Goal: Transaction & Acquisition: Purchase product/service

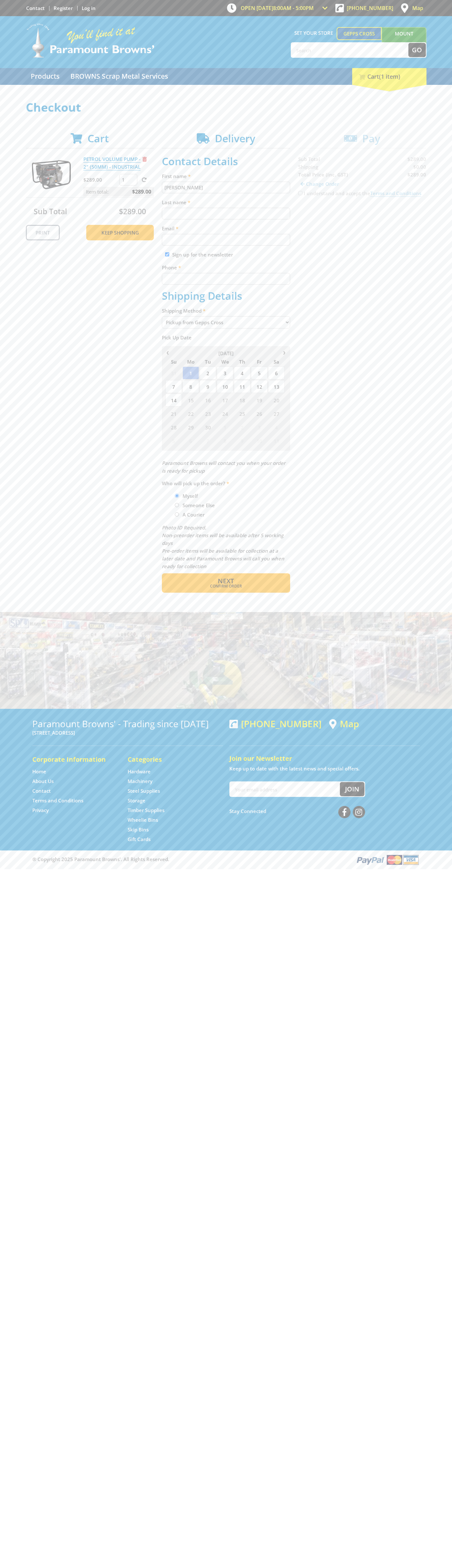
type input "[PERSON_NAME]"
type input "[EMAIL_ADDRESS][DOMAIN_NAME]"
type input "0293744000"
click at [226, 581] on span "Next" at bounding box center [225, 581] width 16 height 9
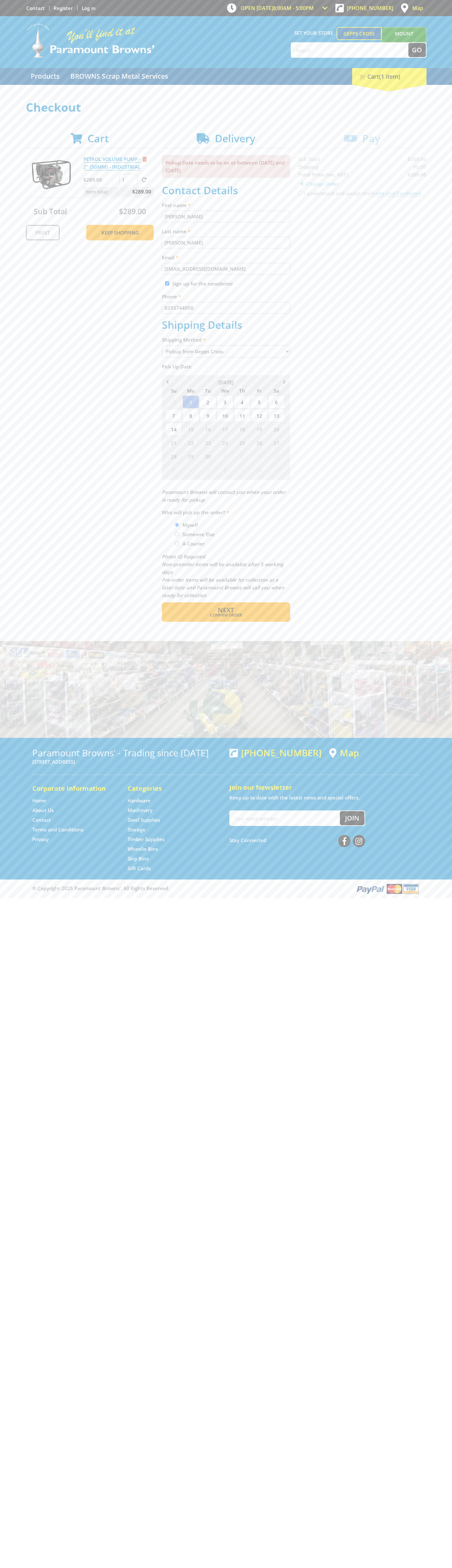
type input "[PERSON_NAME]"
click at [226, 615] on span "Confirm order" at bounding box center [226, 615] width 101 height 4
click at [226, 610] on span "Next" at bounding box center [225, 610] width 16 height 9
